Goal: Information Seeking & Learning: Learn about a topic

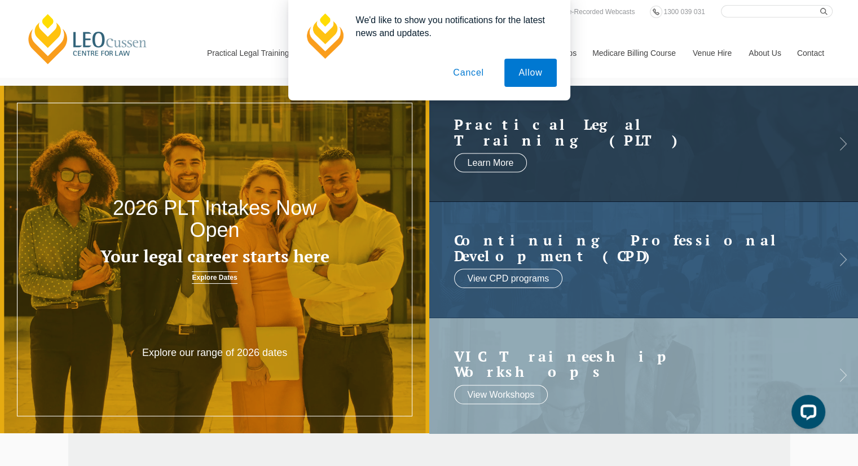
click at [483, 68] on button "Cancel" at bounding box center [468, 73] width 59 height 28
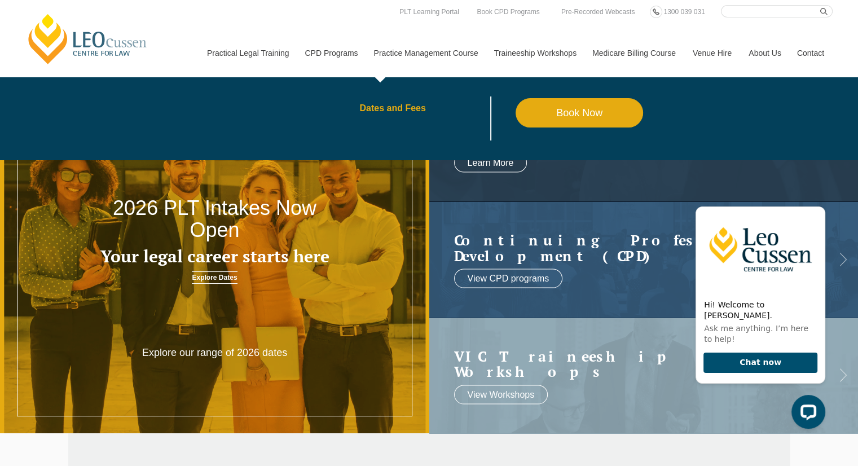
click at [385, 110] on link "Dates and Fees" at bounding box center [437, 108] width 156 height 9
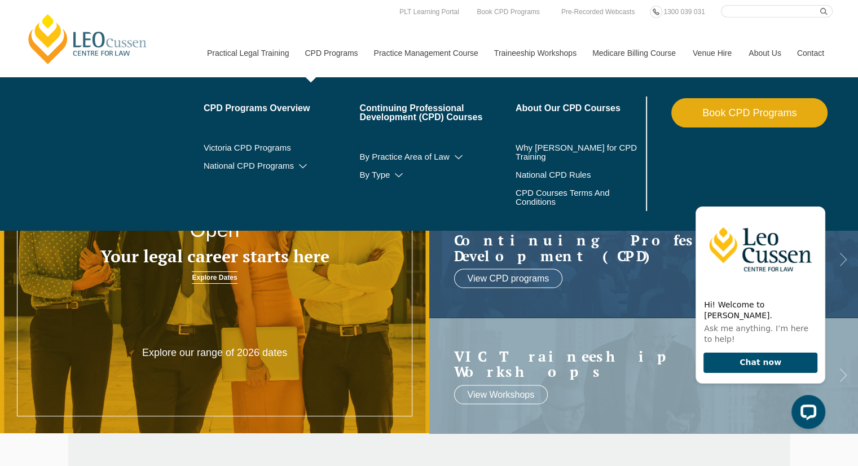
click at [462, 161] on li "By Practice Area of Law Criminal Wills, Trusts & Succession Planning Tax Litiga…" at bounding box center [437, 157] width 156 height 18
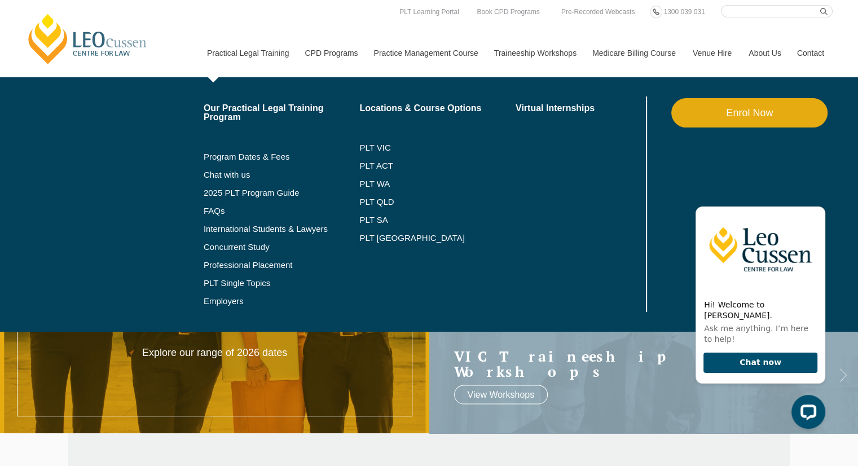
click at [213, 217] on li "FAQs" at bounding box center [282, 211] width 156 height 18
click at [219, 213] on link "FAQs" at bounding box center [282, 210] width 156 height 9
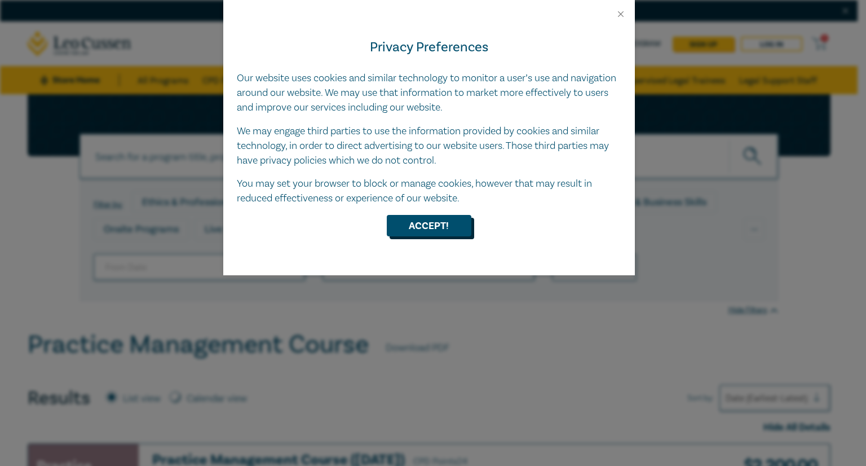
click at [438, 220] on button "Accept!" at bounding box center [429, 225] width 85 height 21
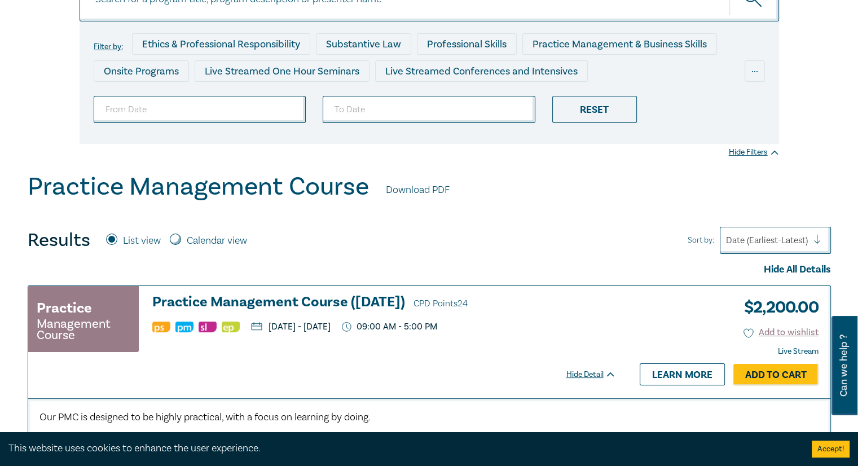
scroll to position [34, 0]
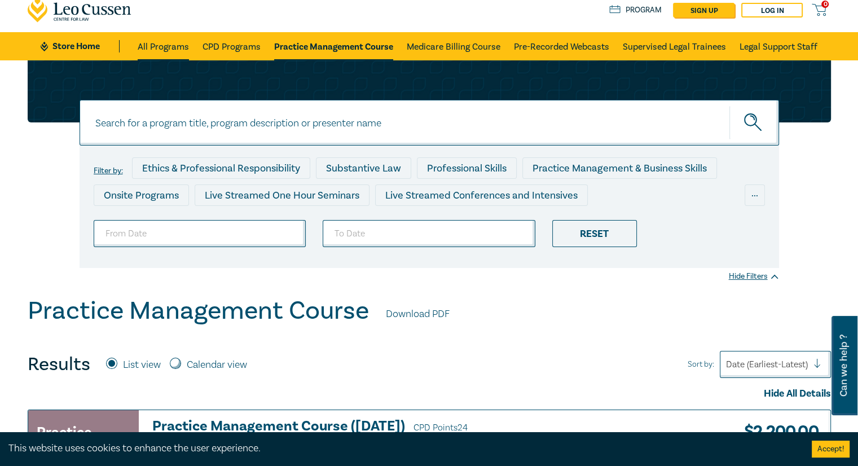
click at [187, 50] on link "All Programs" at bounding box center [163, 46] width 51 height 28
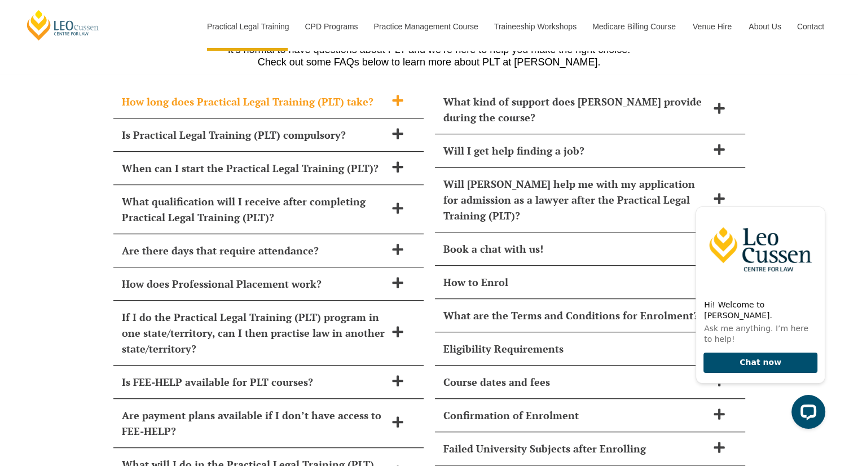
scroll to position [4887, 0]
click at [271, 160] on h2 "When can I start the Practical Legal Training (PLT)?" at bounding box center [254, 168] width 264 height 16
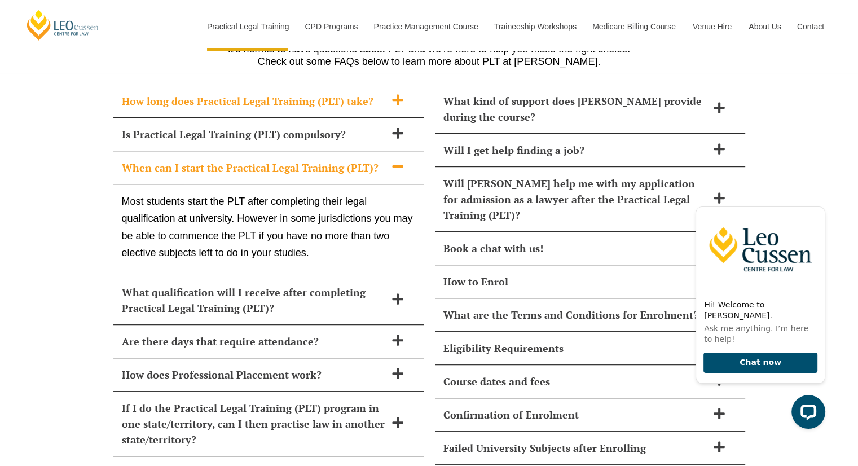
click at [271, 160] on h2 "When can I start the Practical Legal Training (PLT)?" at bounding box center [254, 168] width 264 height 16
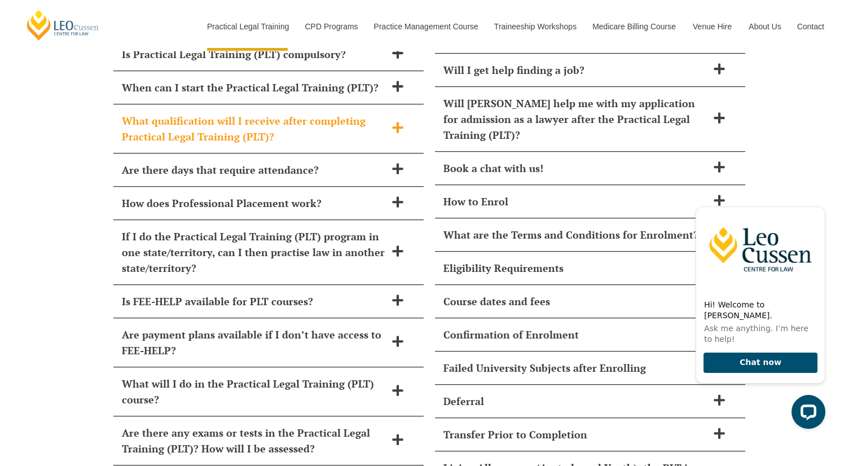
scroll to position [4991, 0]
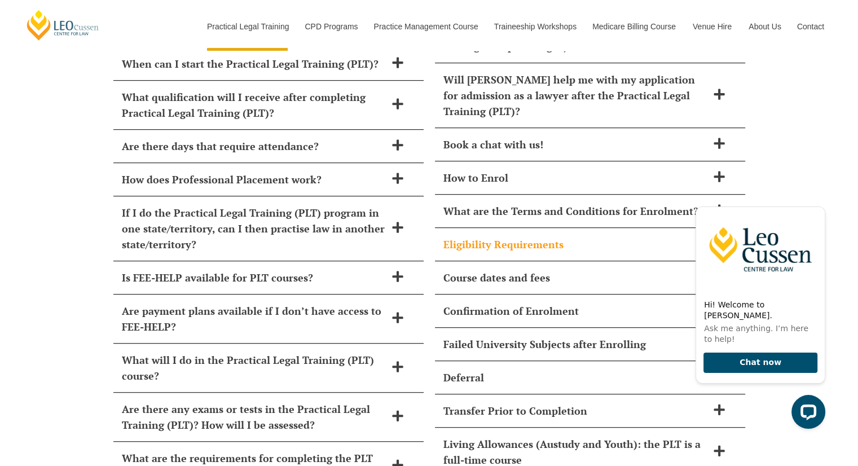
click at [480, 236] on h2 "Eligibility Requirements" at bounding box center [575, 244] width 264 height 16
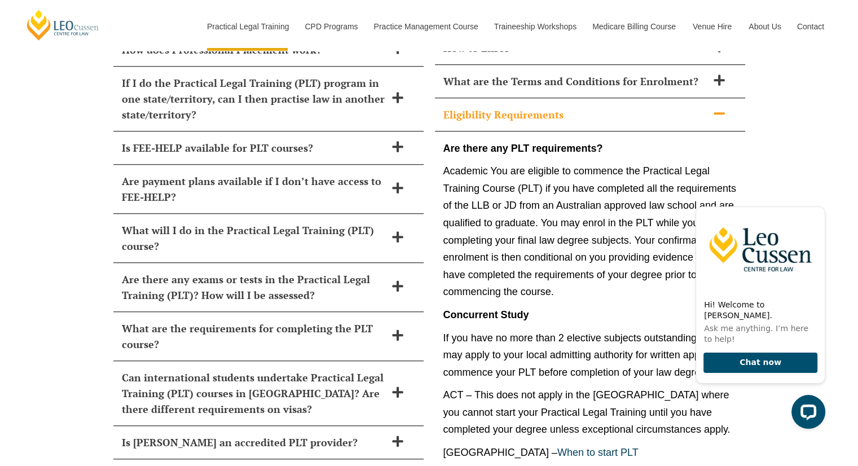
scroll to position [5122, 0]
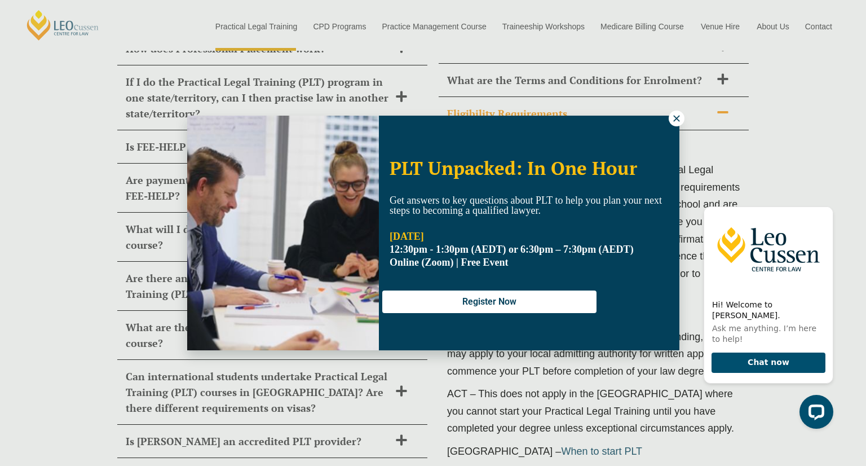
click at [680, 123] on icon at bounding box center [677, 118] width 10 height 10
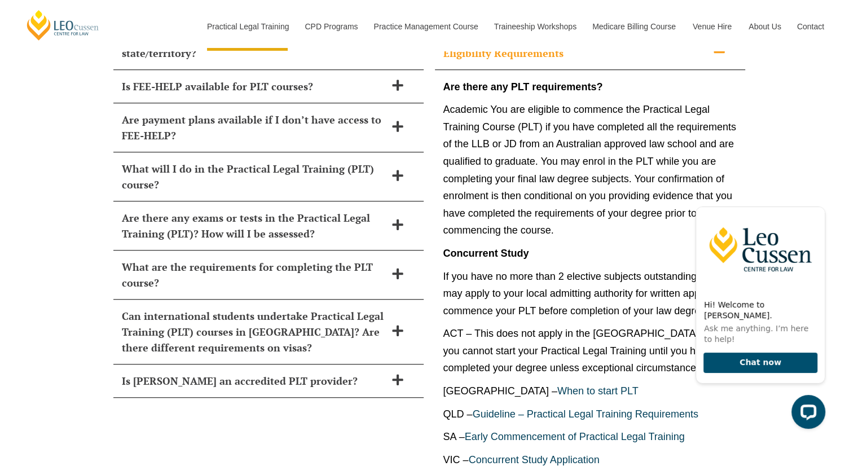
scroll to position [5049, 0]
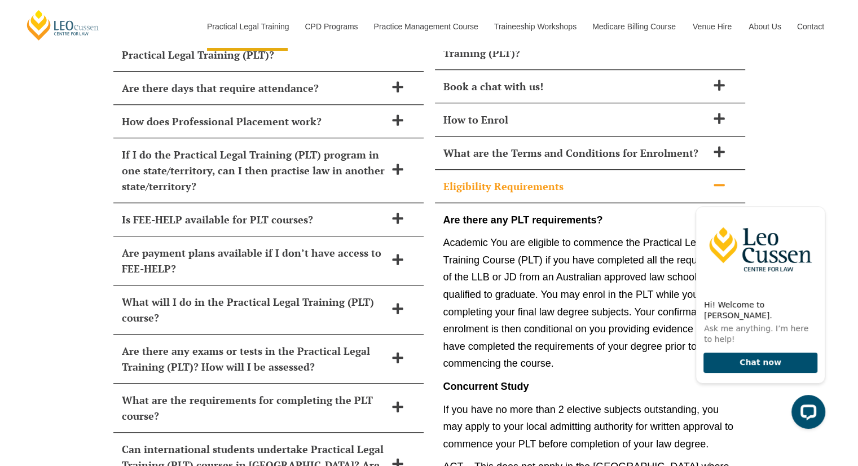
click at [555, 178] on h2 "Eligibility Requirements" at bounding box center [575, 186] width 264 height 16
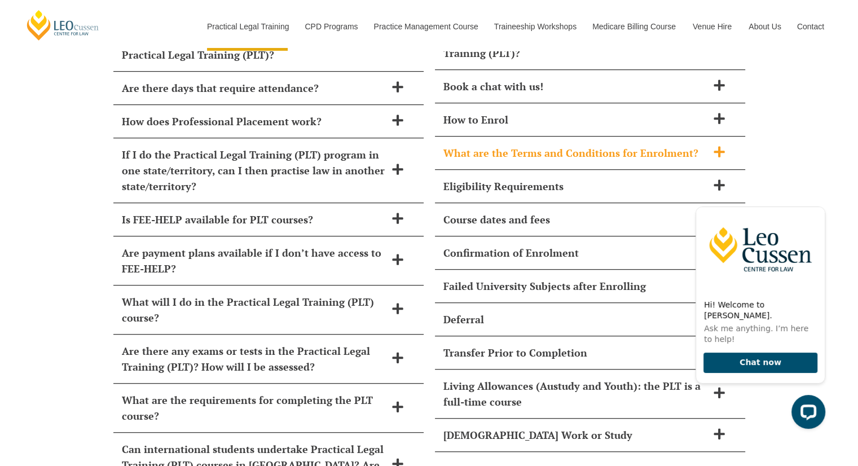
click at [492, 137] on div "What are the Terms and Conditions for Enrolment?" at bounding box center [590, 153] width 310 height 33
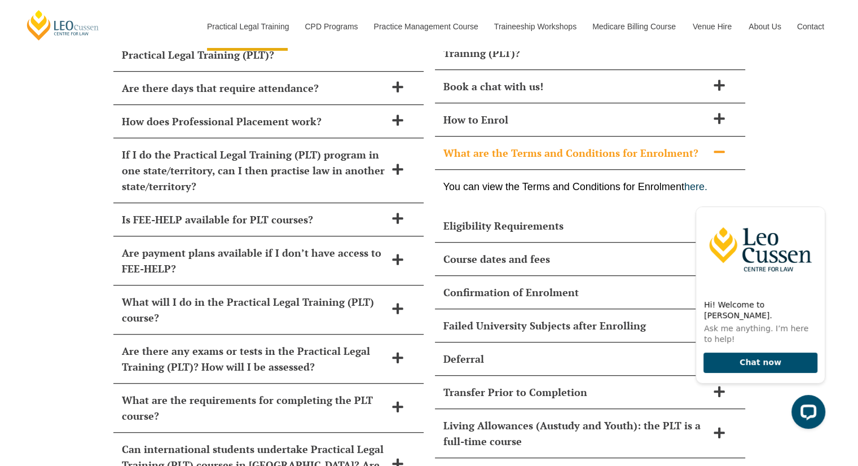
click at [492, 137] on div "What are the Terms and Conditions for Enrolment?" at bounding box center [590, 153] width 310 height 33
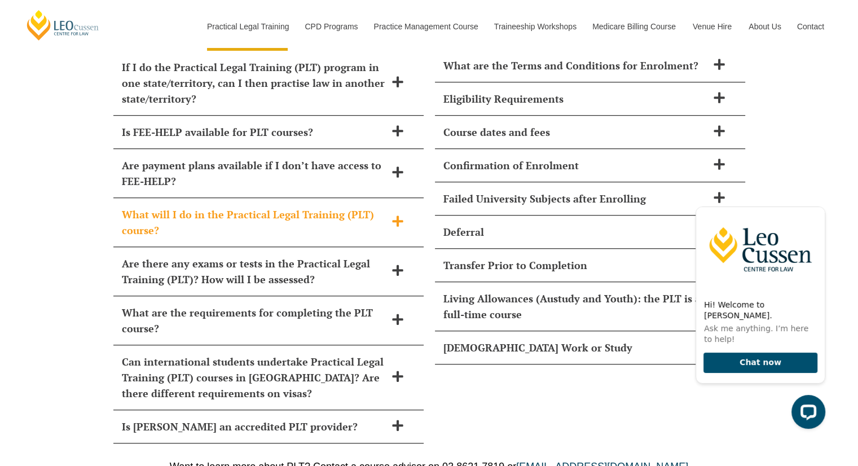
scroll to position [5137, 0]
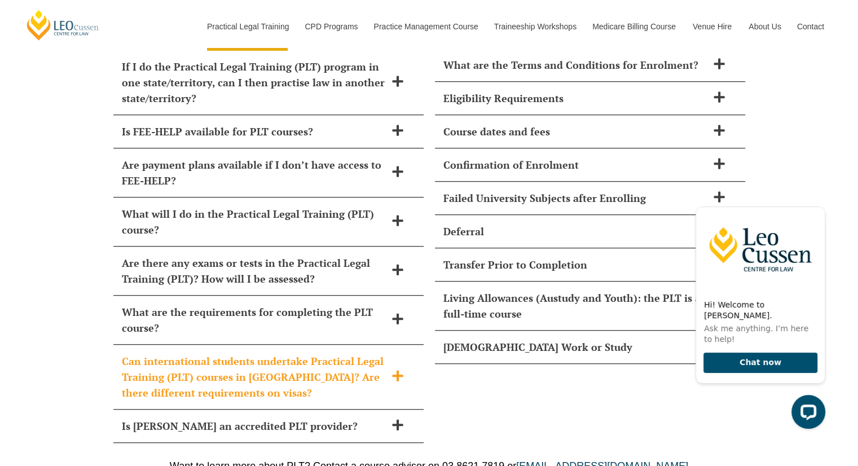
click at [257, 360] on h2 "Can international students undertake Practical Legal Training (PLT) courses in …" at bounding box center [254, 376] width 264 height 47
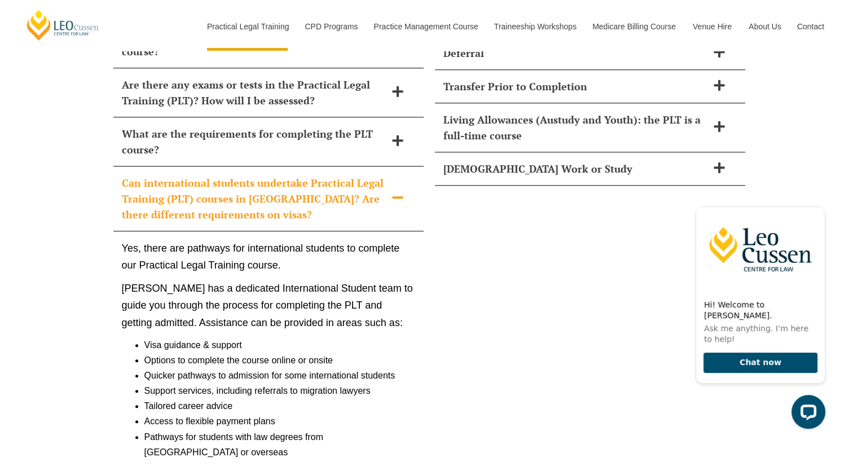
scroll to position [5317, 0]
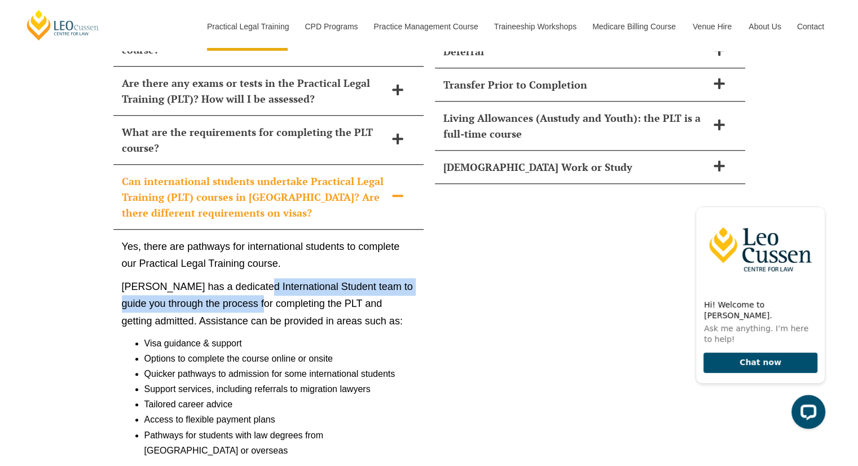
drag, startPoint x: 254, startPoint y: 262, endPoint x: 248, endPoint y: 279, distance: 17.7
click at [248, 279] on p "[PERSON_NAME] has a dedicated International Student team to guide you through t…" at bounding box center [268, 304] width 293 height 52
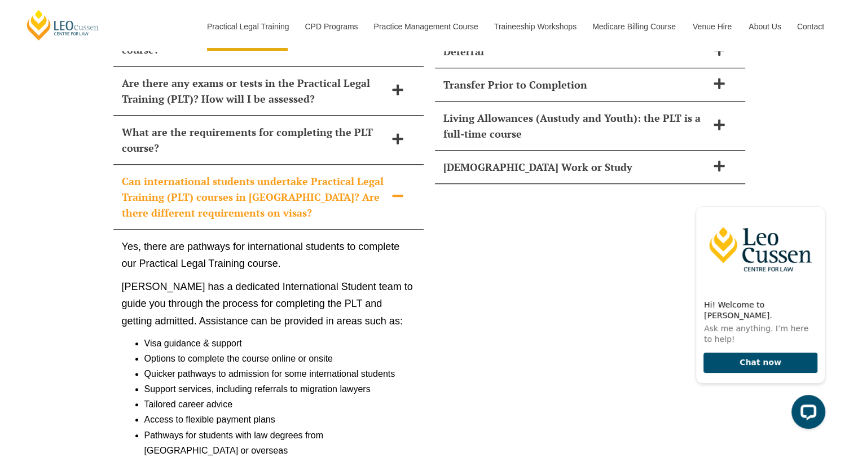
click at [303, 173] on h2 "Can international students undertake Practical Legal Training (PLT) courses in …" at bounding box center [254, 196] width 264 height 47
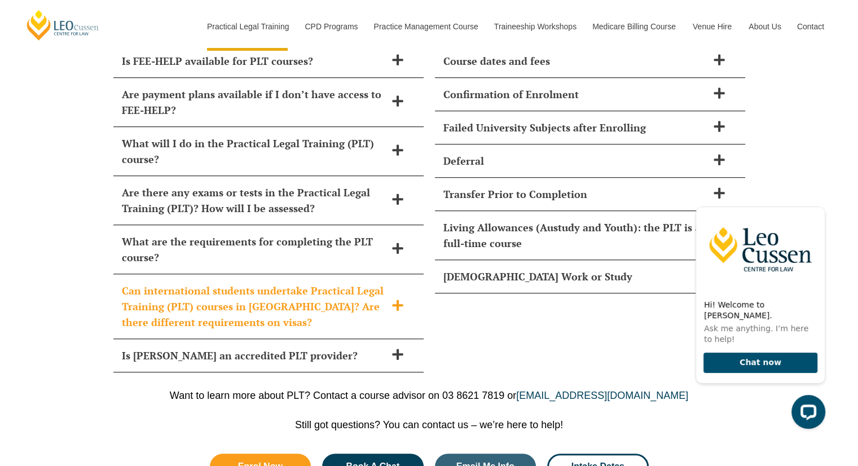
scroll to position [5203, 0]
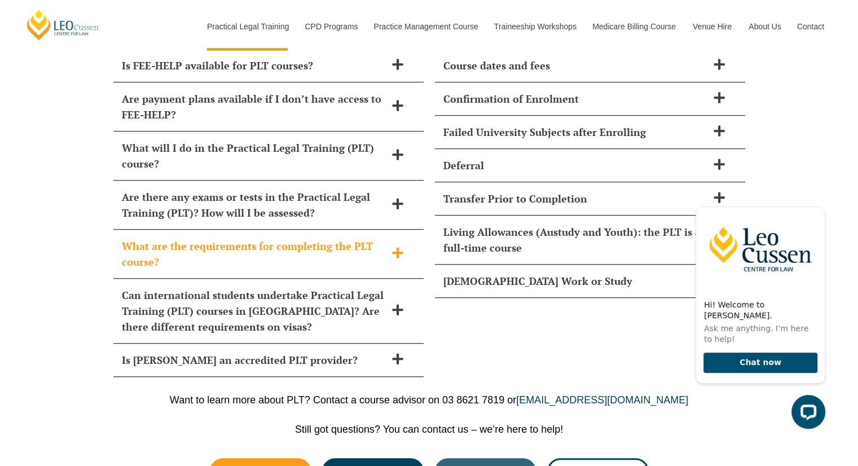
click at [296, 238] on h2 "What are the requirements for completing the PLT course?" at bounding box center [254, 254] width 264 height 32
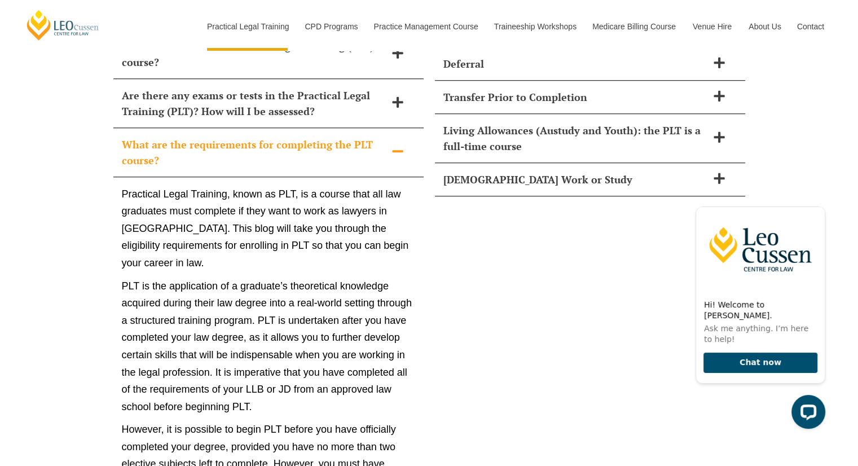
scroll to position [5306, 0]
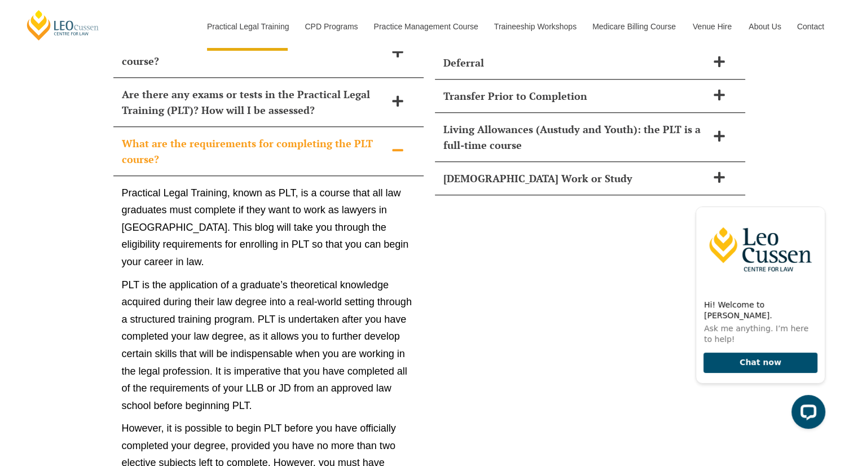
click at [296, 184] on p "Practical Legal Training, known as PLT, is a course that all law graduates must…" at bounding box center [268, 227] width 293 height 86
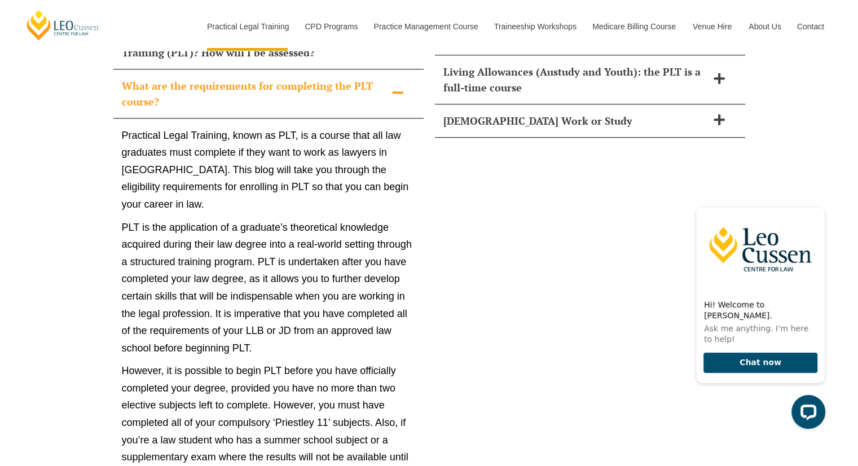
scroll to position [5291, 0]
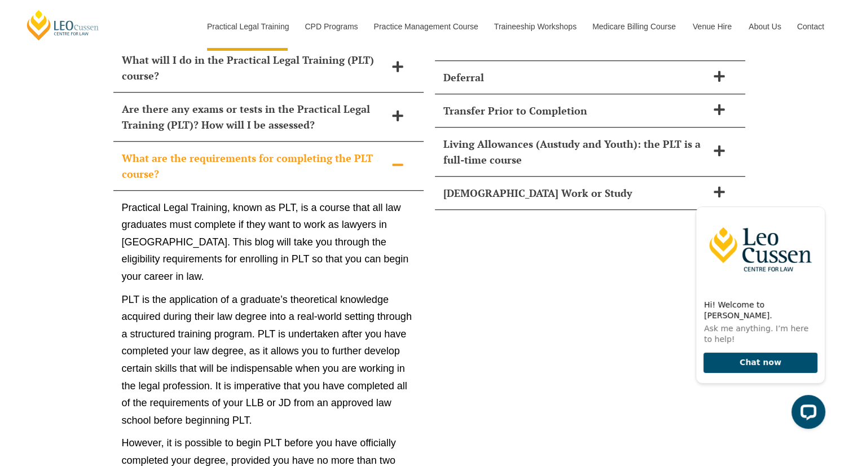
click at [311, 150] on h2 "What are the requirements for completing the PLT course?" at bounding box center [254, 166] width 264 height 32
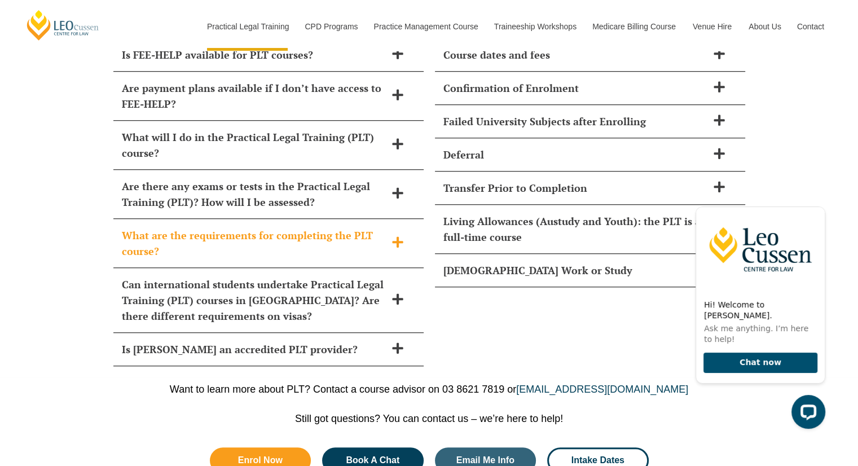
scroll to position [5194, 0]
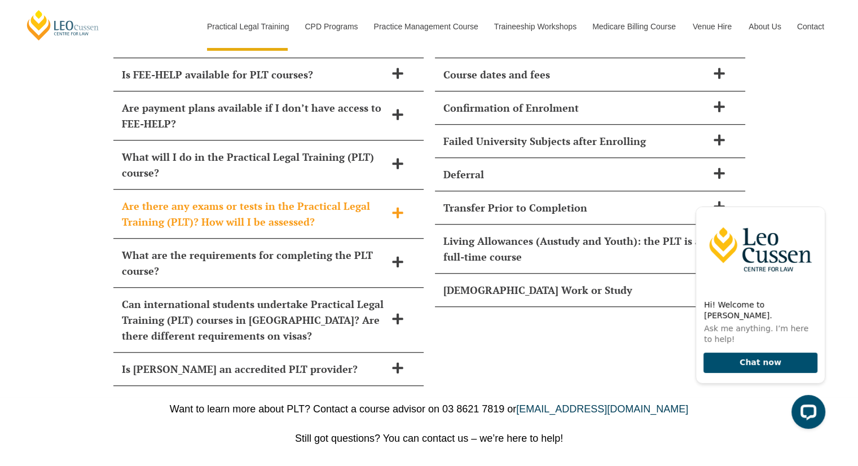
click at [302, 198] on h2 "Are there any exams or tests in the Practical Legal Training (PLT)? How will I …" at bounding box center [254, 214] width 264 height 32
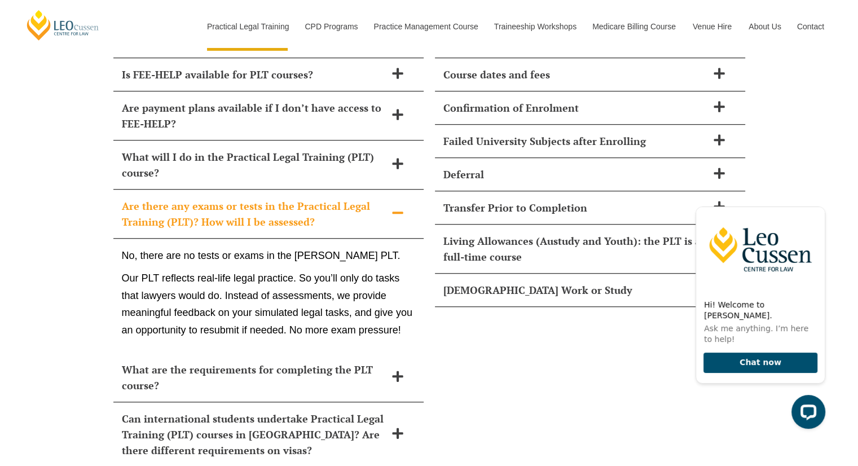
click at [302, 198] on h2 "Are there any exams or tests in the Practical Legal Training (PLT)? How will I …" at bounding box center [254, 214] width 264 height 32
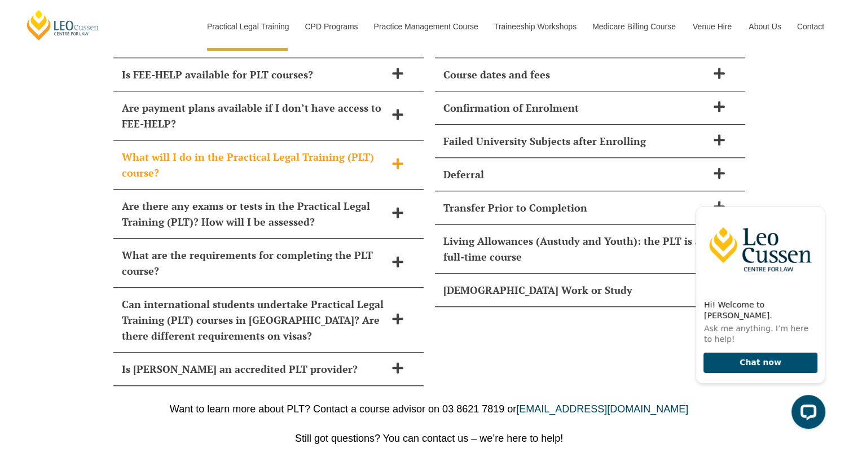
click at [305, 149] on h2 "What will I do in the Practical Legal Training (PLT) course?" at bounding box center [254, 165] width 264 height 32
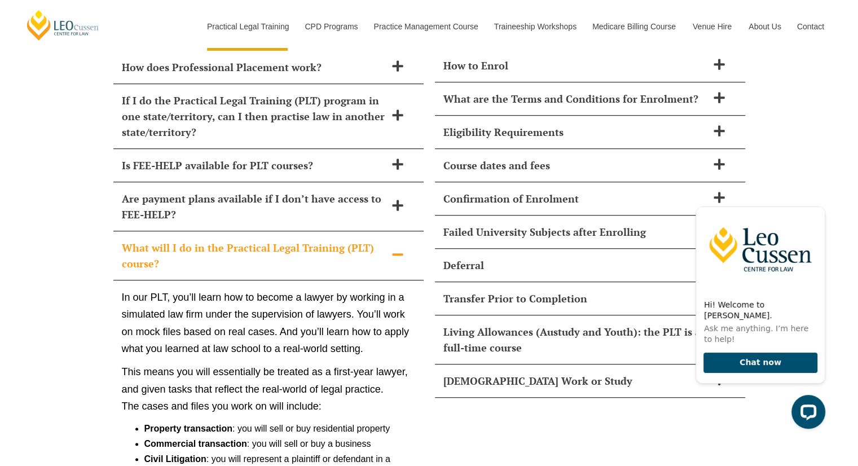
scroll to position [5094, 0]
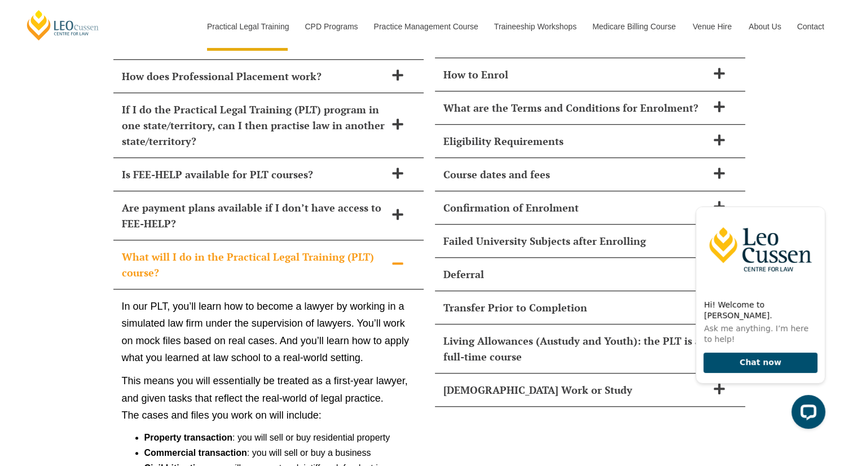
click at [298, 249] on h2 "What will I do in the Practical Legal Training (PLT) course?" at bounding box center [254, 265] width 264 height 32
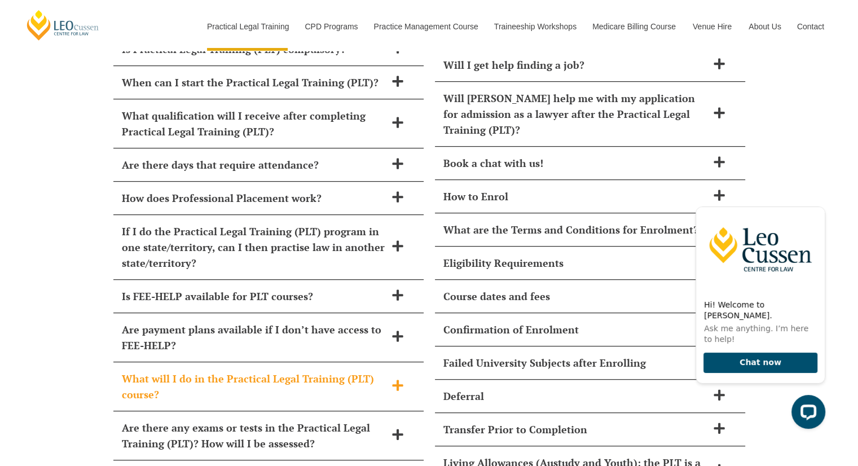
scroll to position [4918, 0]
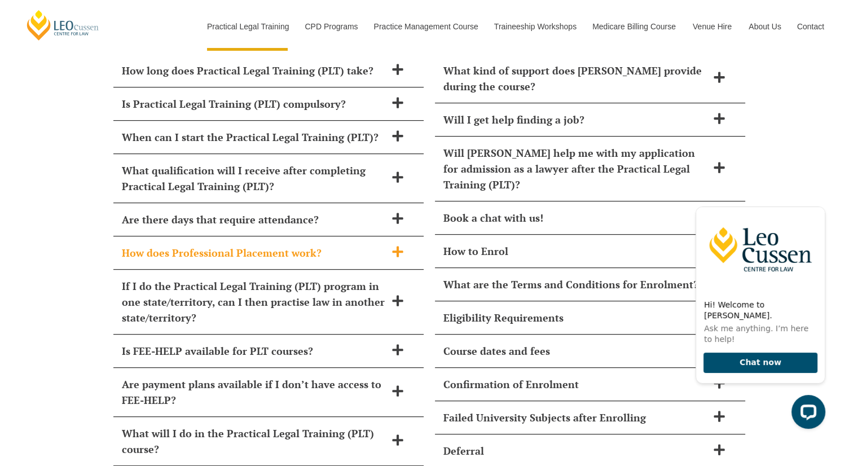
click at [320, 245] on h2 "How does Professional Placement work?" at bounding box center [254, 253] width 264 height 16
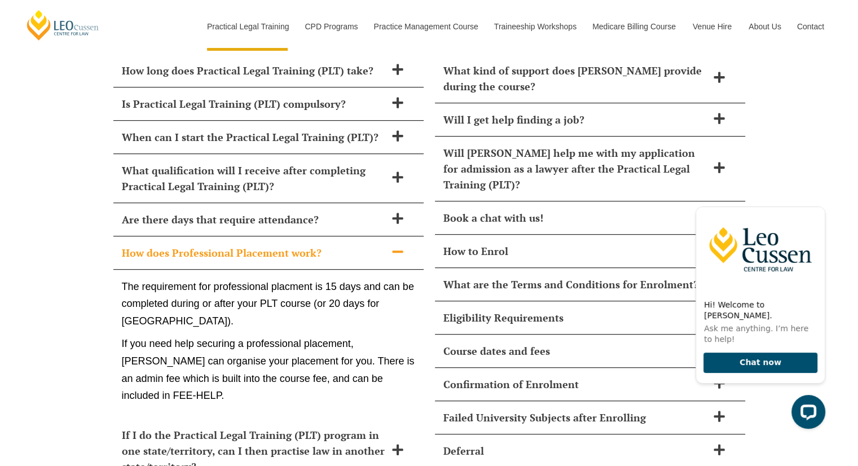
click at [320, 245] on h2 "How does Professional Placement work?" at bounding box center [254, 253] width 264 height 16
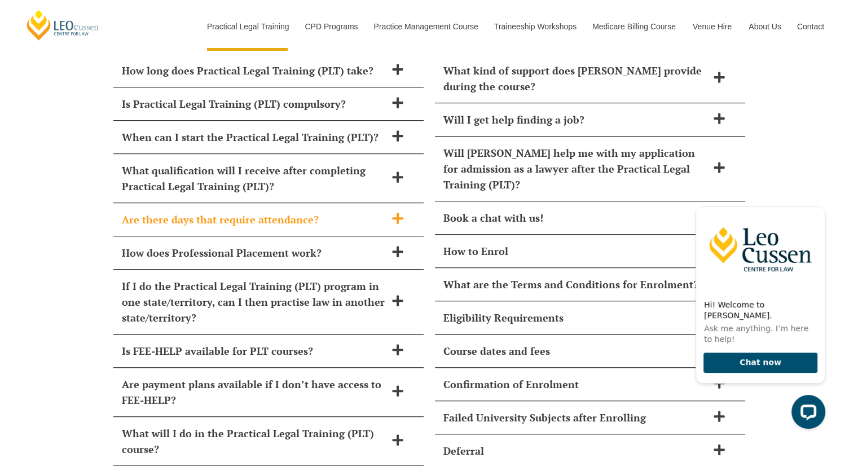
click at [322, 212] on h2 "Are there days that require attendance?" at bounding box center [254, 220] width 264 height 16
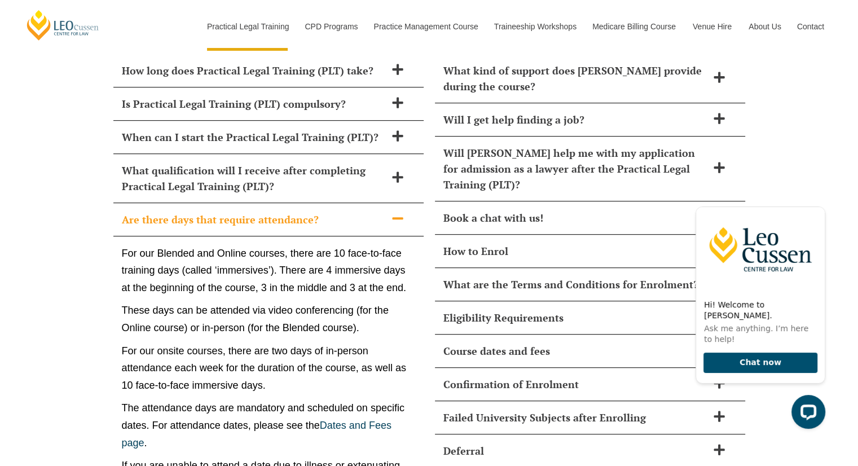
click at [322, 212] on h2 "Are there days that require attendance?" at bounding box center [254, 220] width 264 height 16
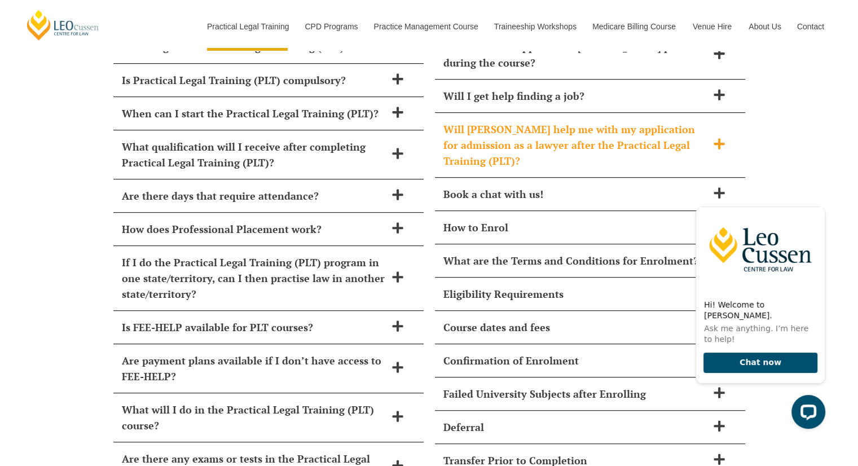
scroll to position [4941, 0]
click at [503, 145] on div "Will [PERSON_NAME] help me with my application for admission as a lawyer after …" at bounding box center [590, 145] width 310 height 65
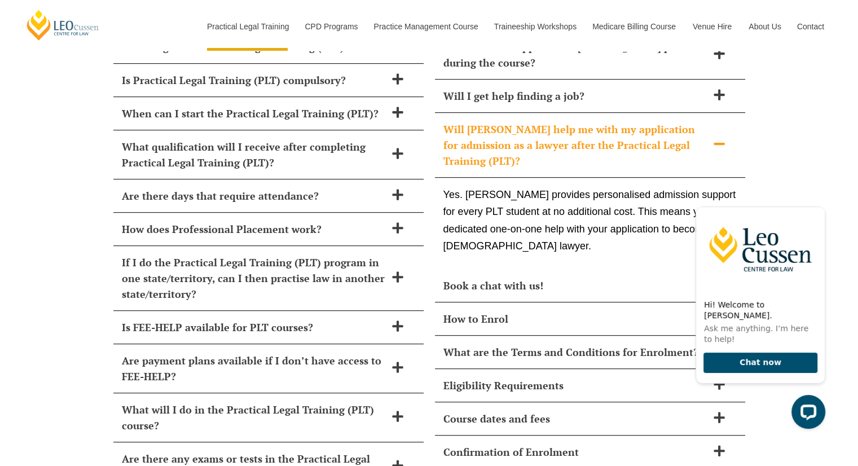
click at [503, 145] on div "Will [PERSON_NAME] help me with my application for admission as a lawyer after …" at bounding box center [590, 145] width 310 height 65
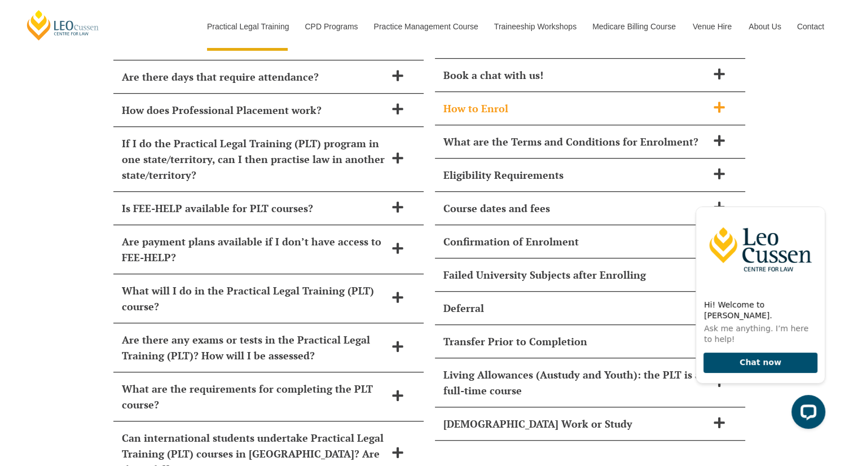
scroll to position [5061, 0]
click at [512, 200] on h2 "Course dates and fees" at bounding box center [575, 208] width 264 height 16
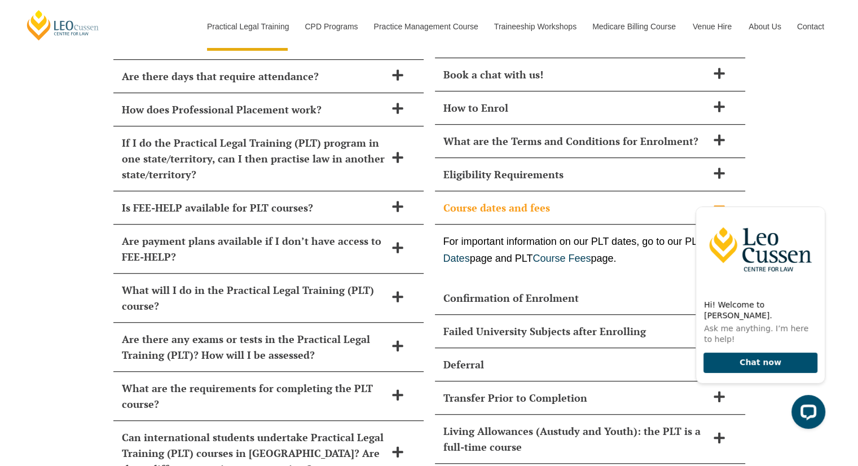
click at [512, 200] on h2 "Course dates and fees" at bounding box center [575, 208] width 264 height 16
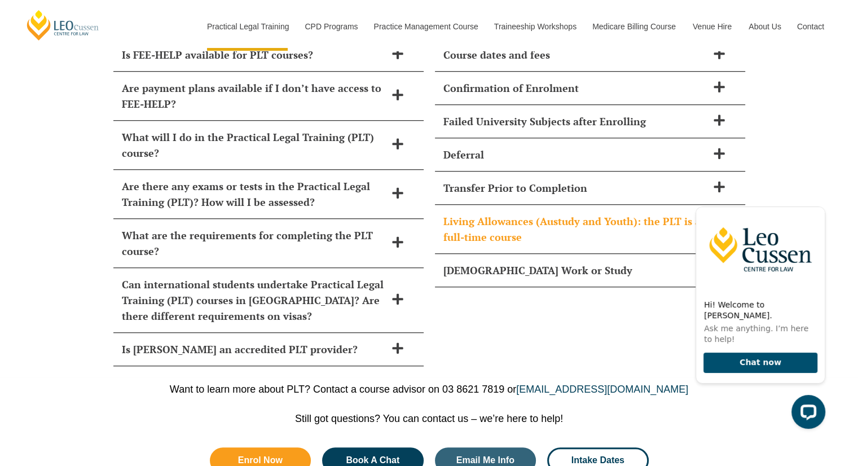
scroll to position [5212, 0]
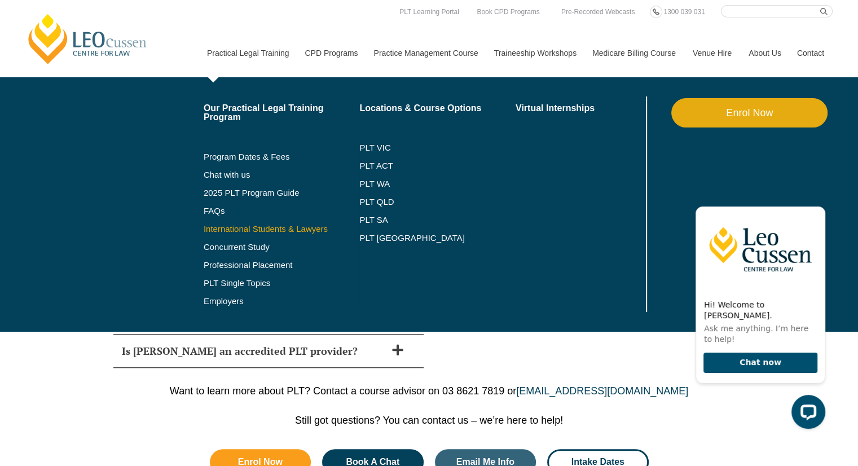
click at [271, 232] on link "International Students & Lawyers" at bounding box center [282, 228] width 156 height 9
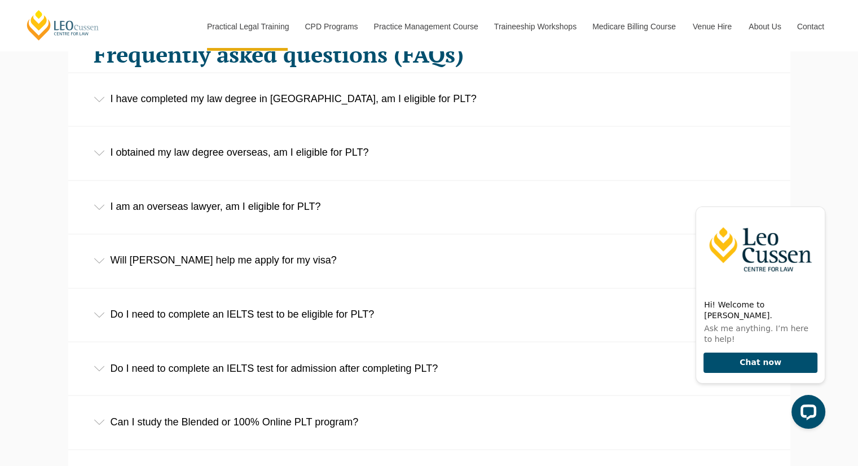
scroll to position [1786, 0]
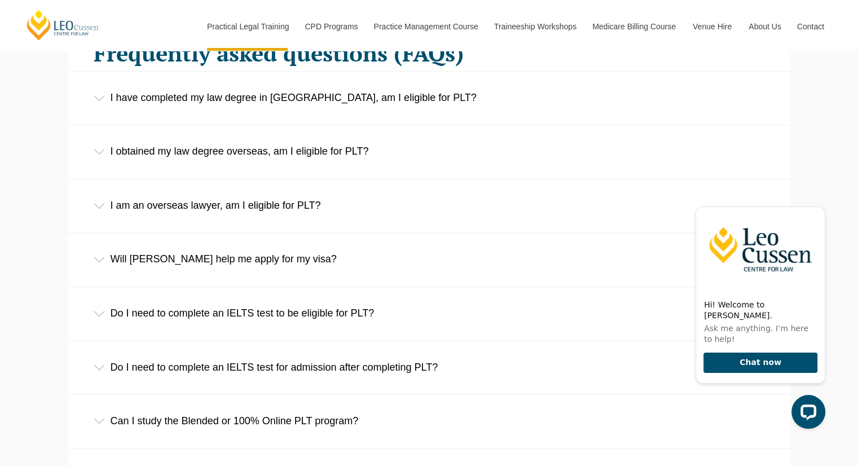
click at [320, 111] on div "I have completed my law degree in Australia, am I eligible for PLT?" at bounding box center [429, 98] width 722 height 52
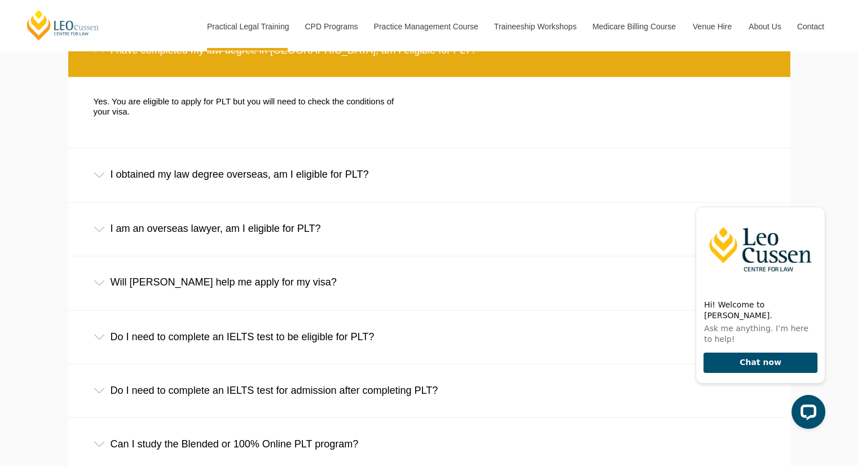
scroll to position [1834, 0]
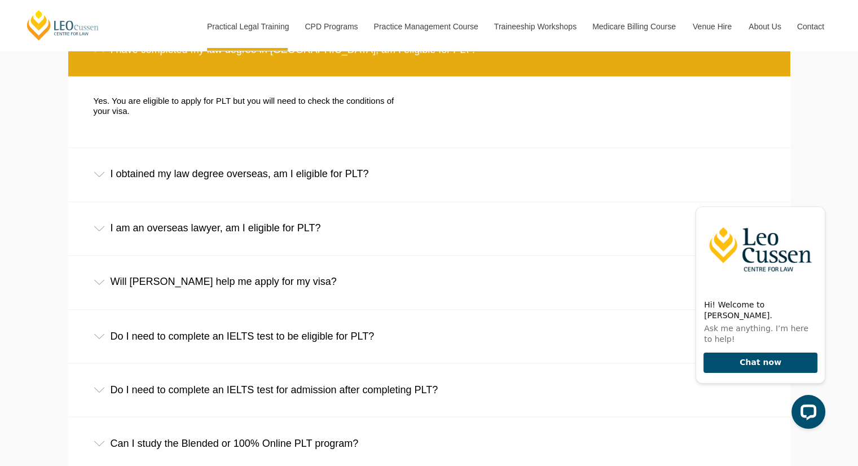
click at [300, 226] on div "I am an overseas lawyer, am I eligible for PLT?" at bounding box center [429, 228] width 722 height 52
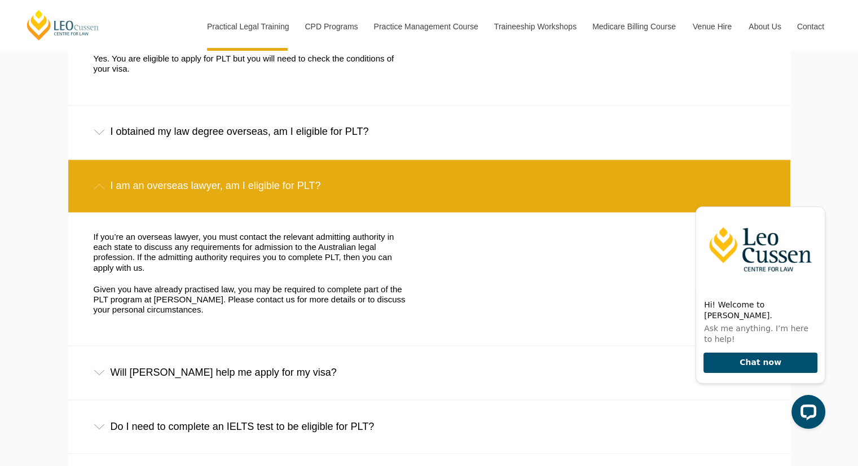
scroll to position [1877, 0]
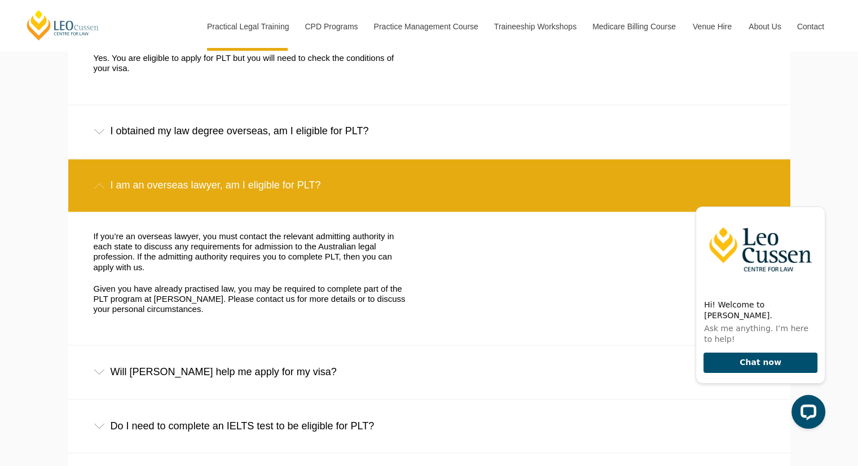
click at [303, 188] on div "I am an overseas lawyer, am I eligible for PLT?" at bounding box center [429, 185] width 722 height 52
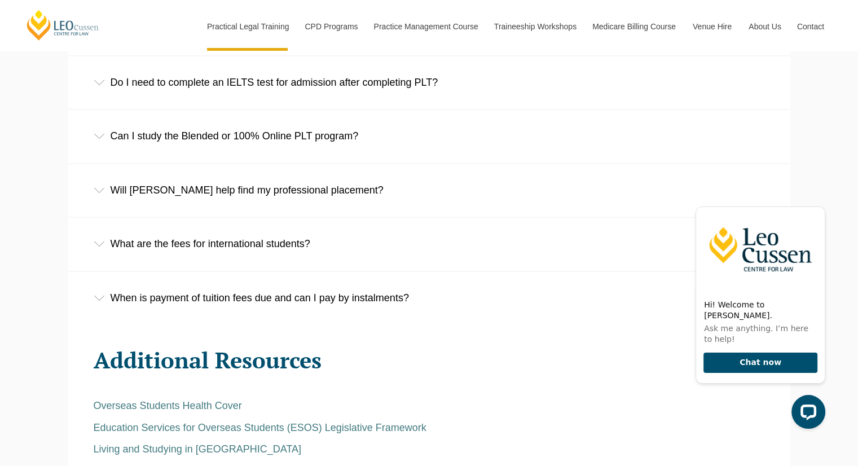
scroll to position [2142, 0]
click at [278, 260] on div "What are the fees for international students?" at bounding box center [429, 242] width 722 height 52
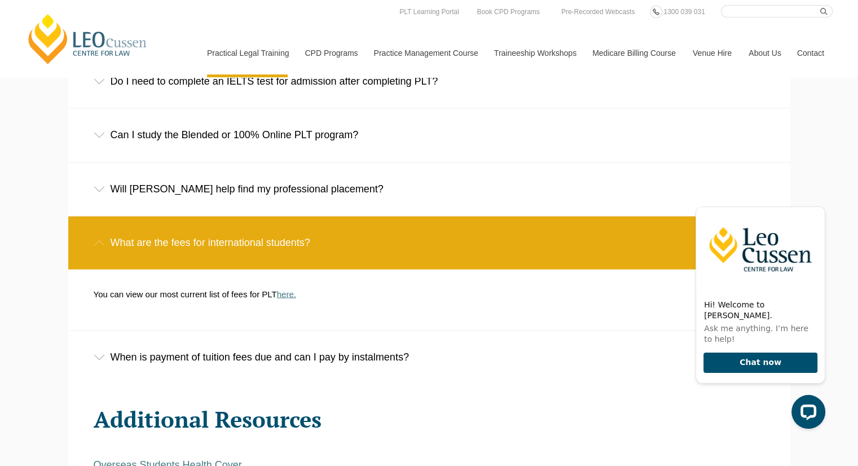
click at [287, 298] on link "here." at bounding box center [286, 294] width 19 height 10
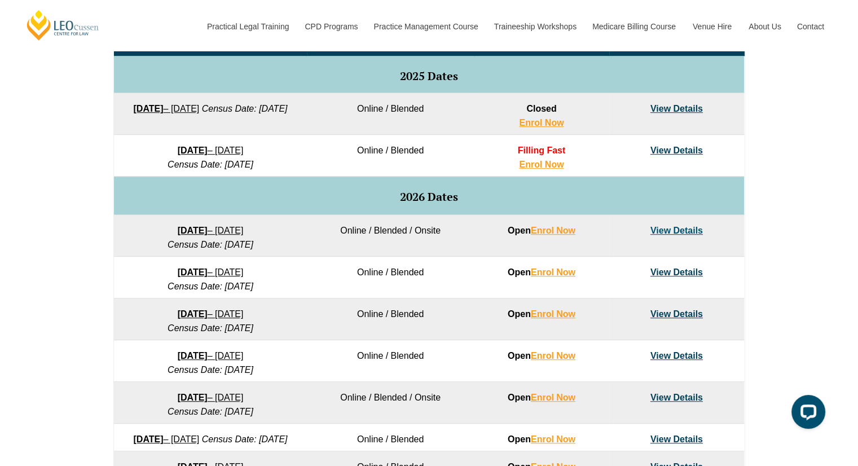
scroll to position [695, 0]
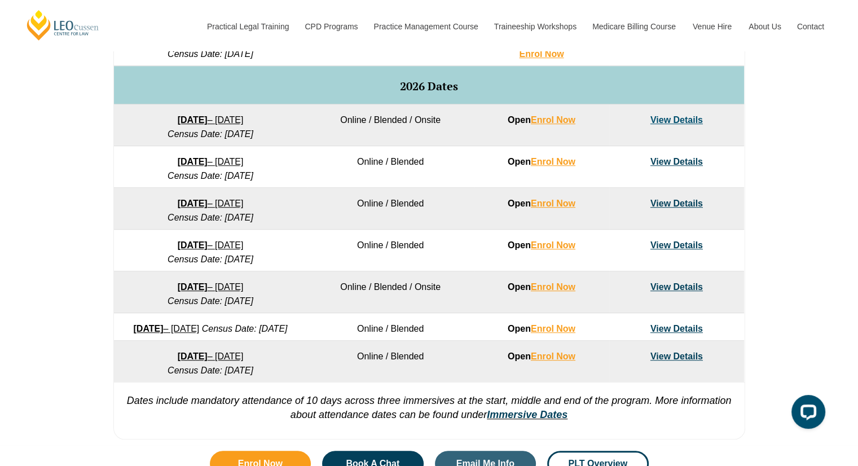
click at [663, 160] on link "View Details" at bounding box center [676, 162] width 52 height 10
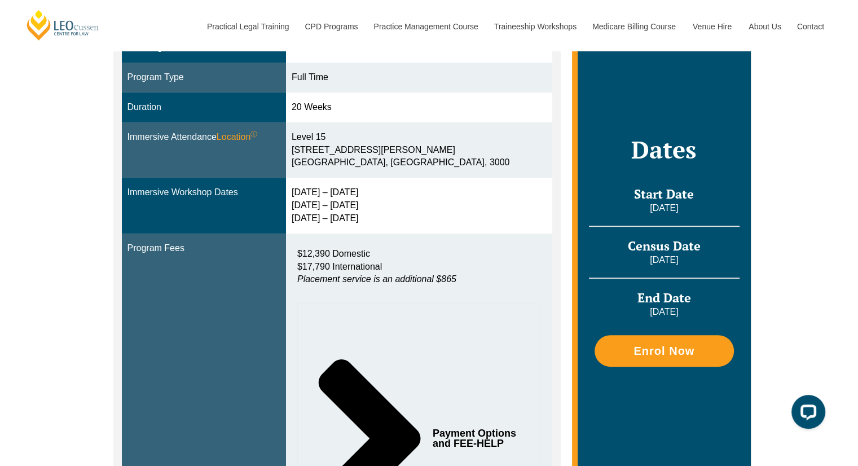
scroll to position [329, 0]
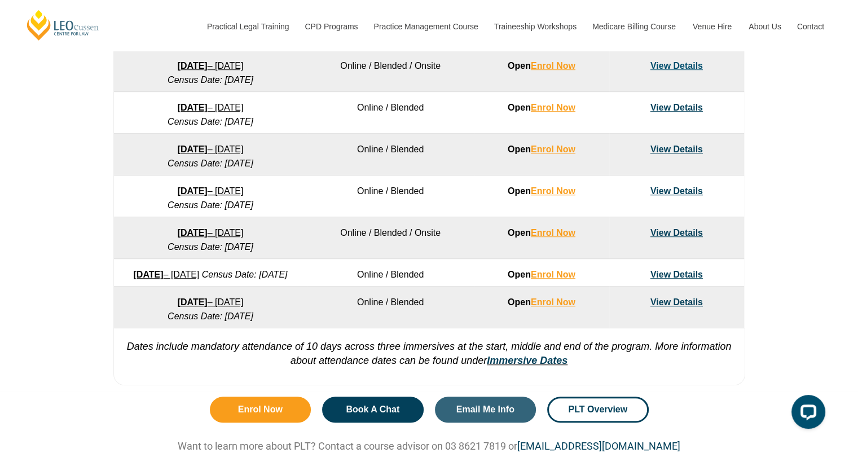
click at [662, 66] on link "View Details" at bounding box center [676, 66] width 52 height 10
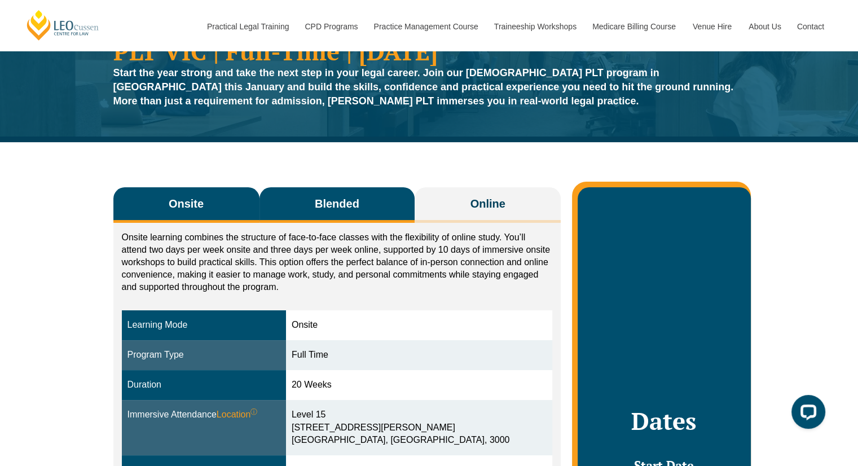
click at [372, 212] on button "Blended" at bounding box center [337, 205] width 156 height 36
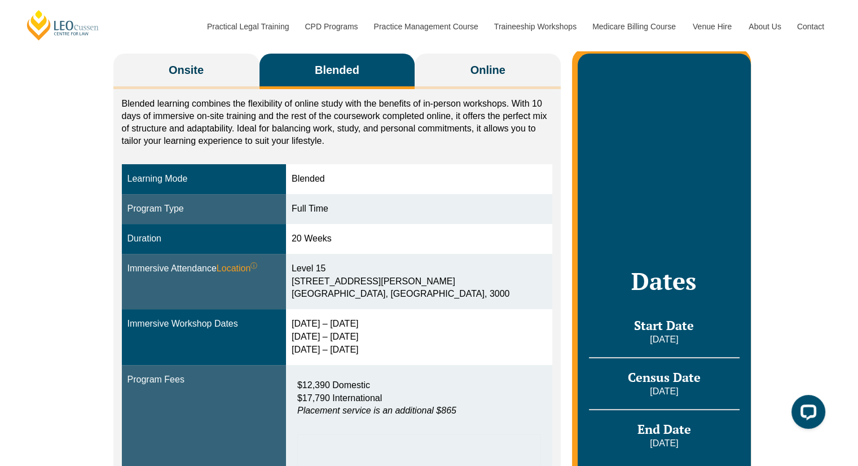
scroll to position [120, 0]
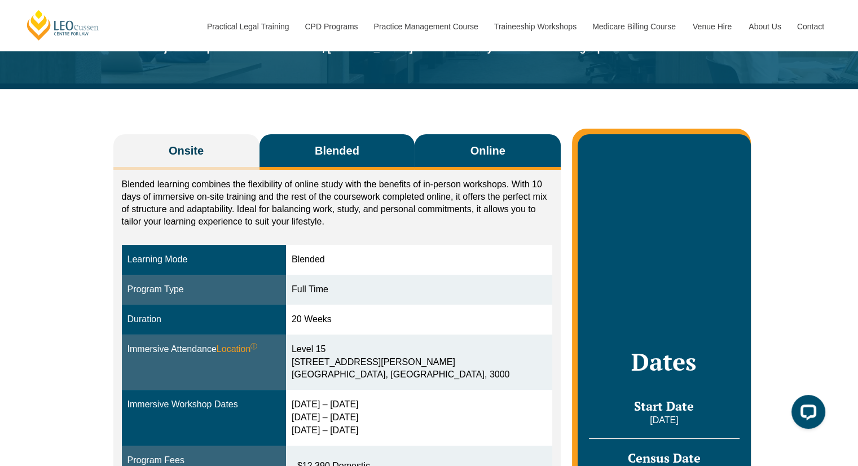
click at [472, 159] on button "Online" at bounding box center [488, 152] width 146 height 36
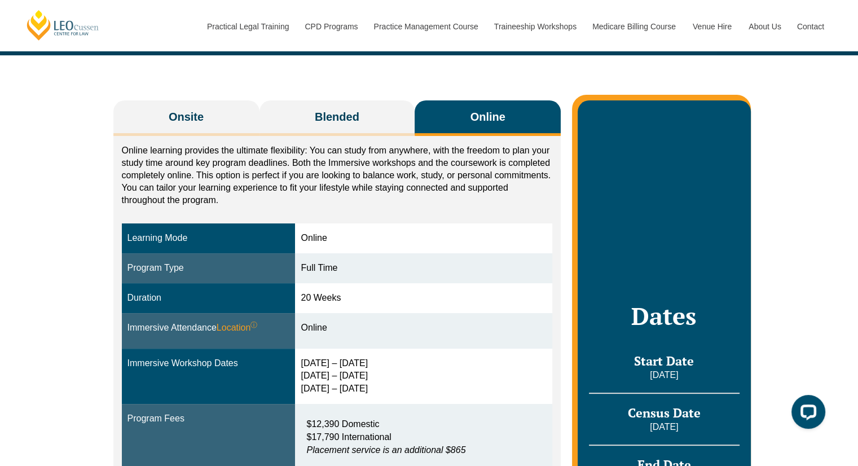
scroll to position [147, 0]
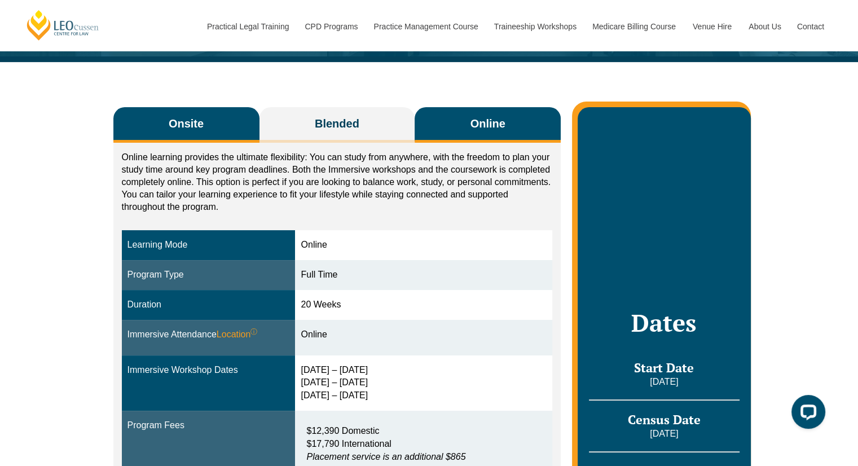
click at [209, 134] on button "Onsite" at bounding box center [186, 125] width 146 height 36
